Goal: Check status: Check status

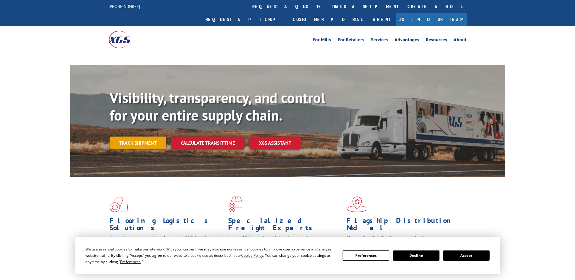
click at [126, 131] on div "Visibility, transparency, and control for your entire supply chain. Track shipm…" at bounding box center [307, 131] width 395 height 84
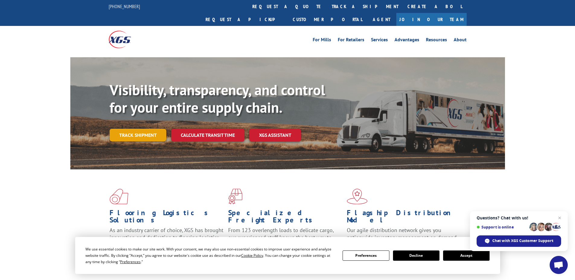
click at [135, 129] on link "Track shipment" at bounding box center [138, 135] width 57 height 13
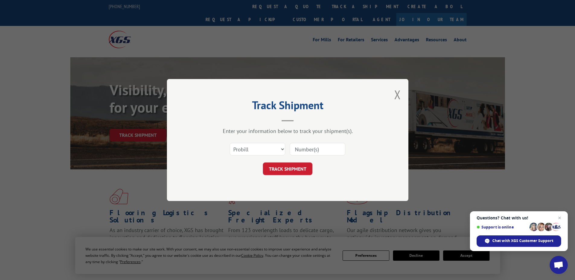
click at [314, 151] on input at bounding box center [318, 149] width 56 height 13
paste input "255414617"
type input "255414617"
click at [298, 170] on button "TRACK SHIPMENT" at bounding box center [288, 169] width 50 height 13
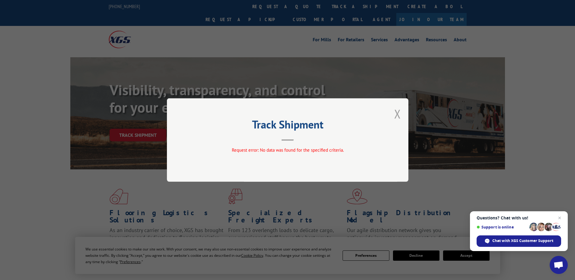
click at [395, 115] on button "Close modal" at bounding box center [397, 114] width 7 height 16
